Goal: Transaction & Acquisition: Purchase product/service

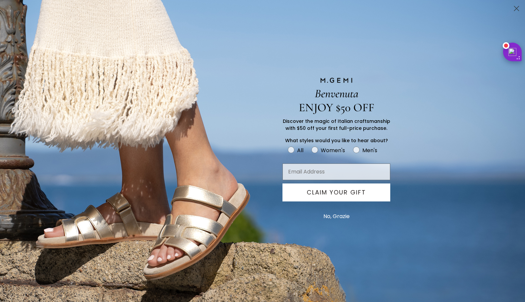
type input "ccassidy325@aol.com"
click at [513, 51] on div "2%" at bounding box center [512, 52] width 11 height 8
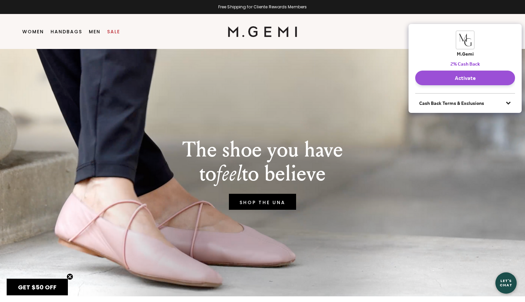
click at [466, 76] on button "Activate" at bounding box center [465, 78] width 100 height 15
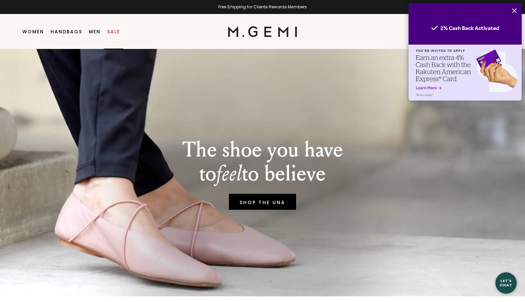
click at [116, 30] on link "Sale" at bounding box center [113, 31] width 13 height 5
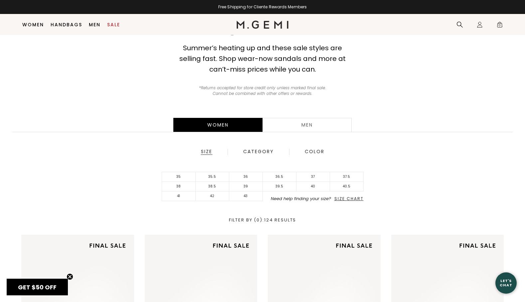
scroll to position [54, 0]
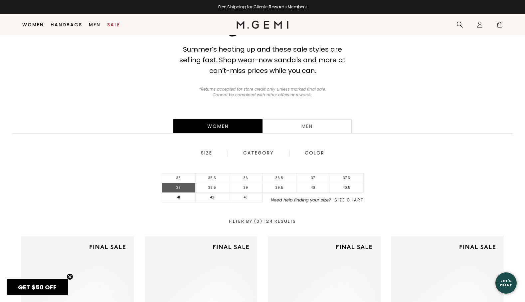
click at [179, 187] on li "38" at bounding box center [179, 188] width 34 height 10
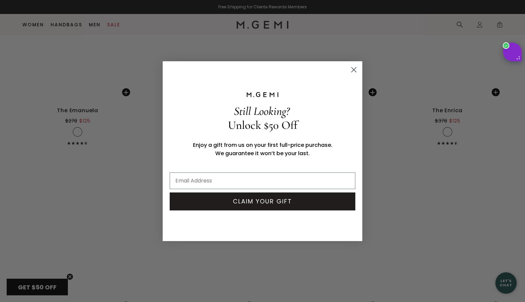
scroll to position [3128, 0]
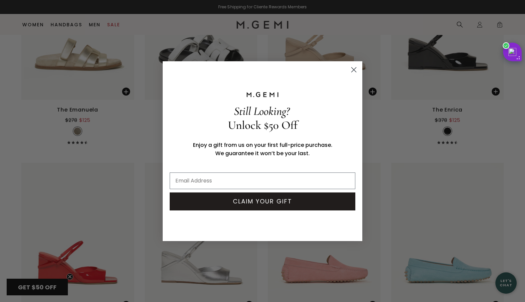
click at [355, 69] on circle "Close dialog" at bounding box center [353, 69] width 11 height 11
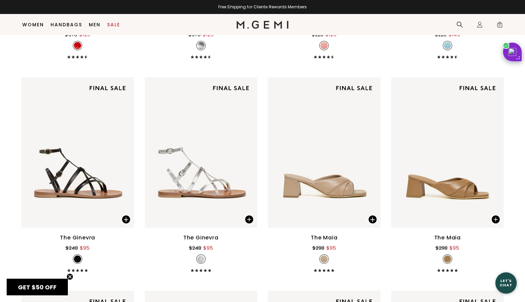
scroll to position [3336, 0]
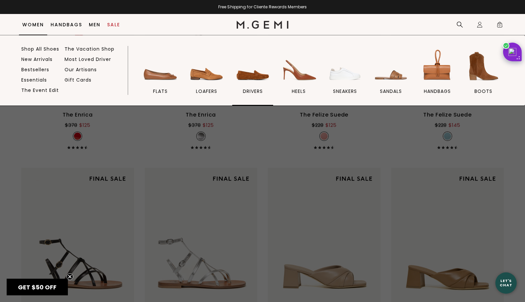
click at [255, 74] on img at bounding box center [252, 66] width 37 height 37
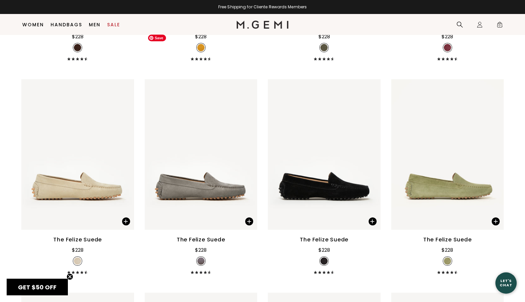
scroll to position [313, 0]
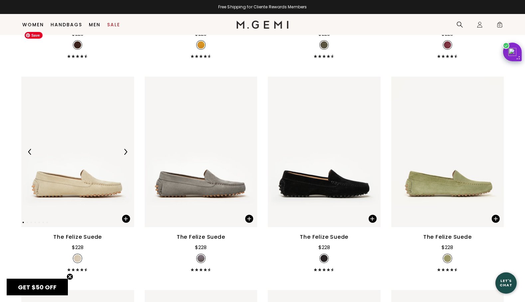
click at [93, 132] on img at bounding box center [77, 152] width 113 height 150
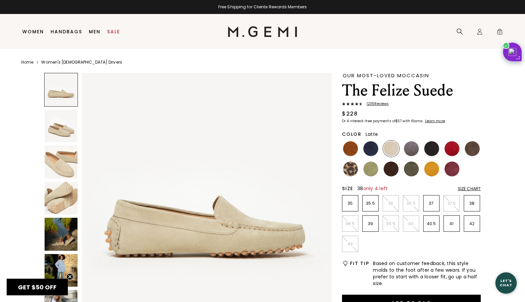
click at [472, 205] on p "38" at bounding box center [472, 203] width 16 height 5
click at [390, 151] on img at bounding box center [391, 148] width 15 height 15
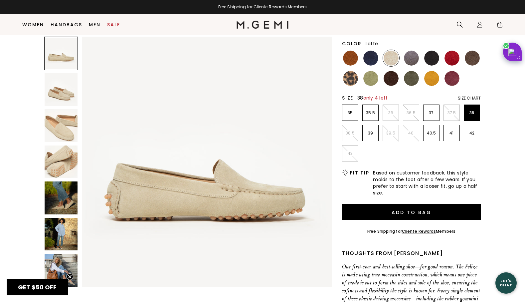
scroll to position [80, 0]
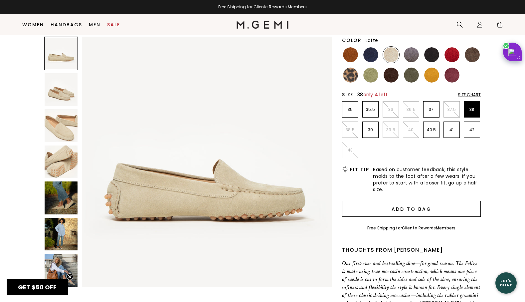
click at [417, 206] on button "Add to Bag" at bounding box center [411, 209] width 139 height 16
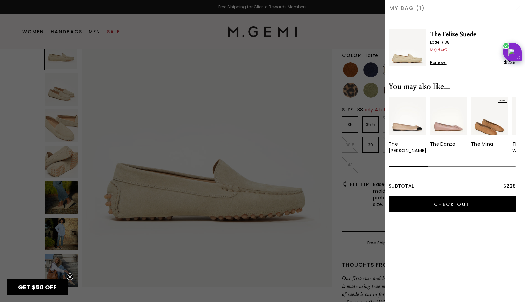
scroll to position [0, 0]
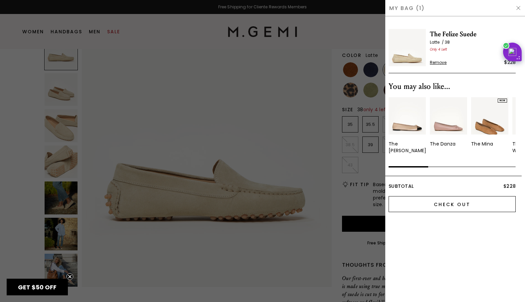
click at [452, 203] on input "Check Out" at bounding box center [452, 204] width 127 height 16
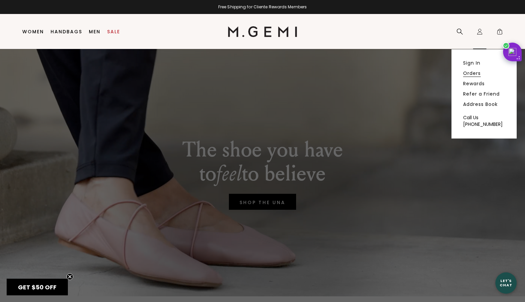
click at [474, 73] on link "Orders" at bounding box center [472, 73] width 18 height 6
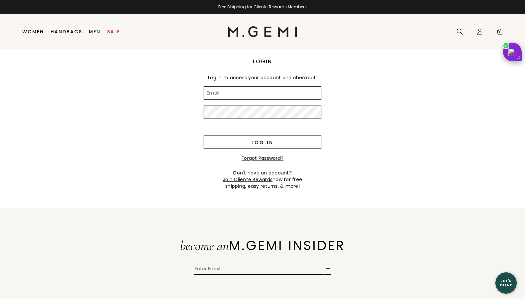
type input "ccassidy325@aol.com"
click at [261, 144] on input "Log in" at bounding box center [263, 141] width 118 height 13
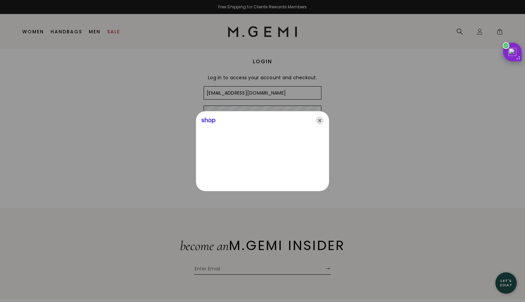
click at [318, 122] on icon "Close" at bounding box center [320, 120] width 8 height 8
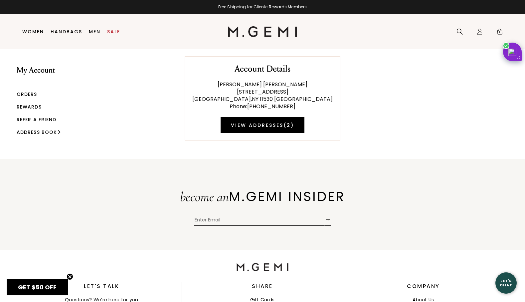
click at [30, 94] on link "Orders" at bounding box center [27, 94] width 21 height 7
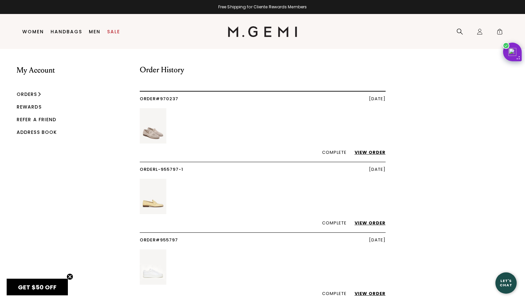
click at [378, 153] on link "View Order" at bounding box center [367, 152] width 38 height 6
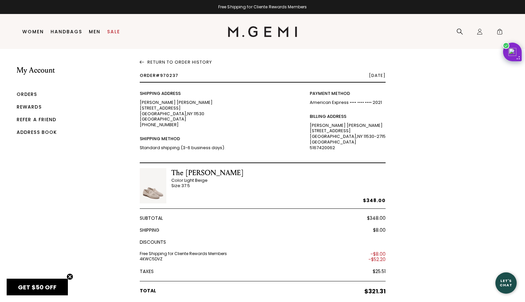
click at [30, 105] on link "Rewards" at bounding box center [29, 106] width 25 height 7
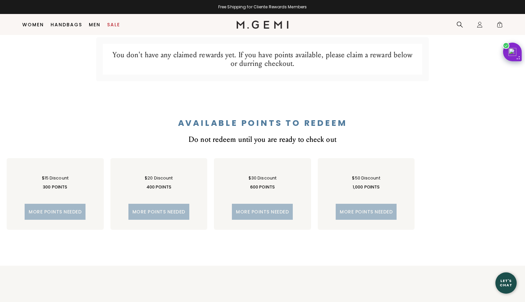
scroll to position [327, 0]
